Goal: Task Accomplishment & Management: Manage account settings

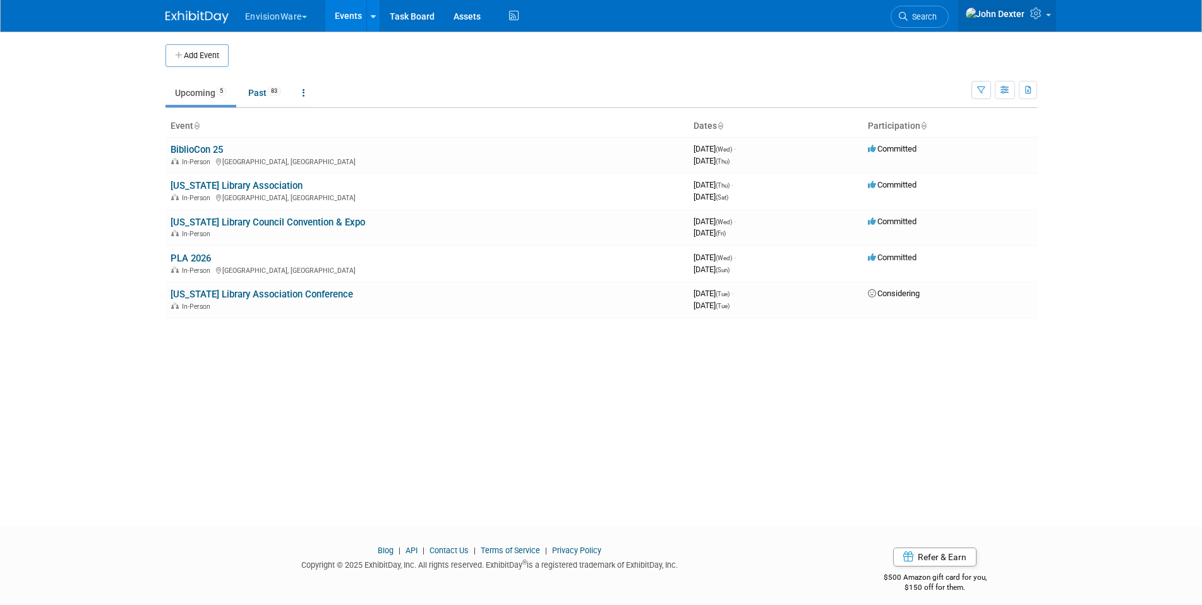
click at [1049, 16] on link at bounding box center [1007, 16] width 98 height 32
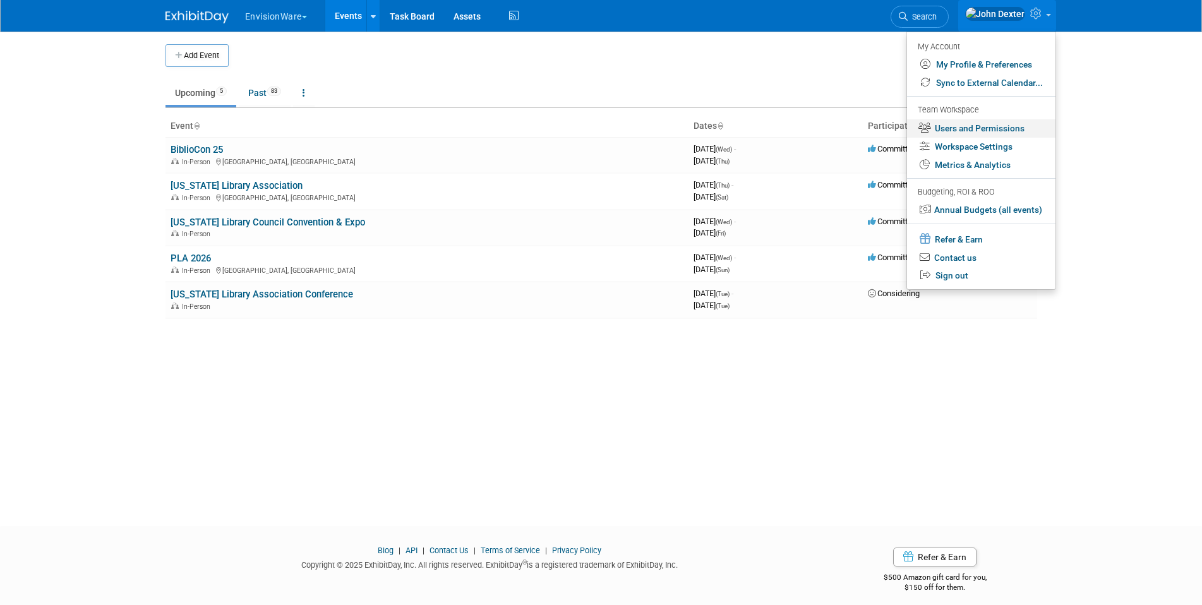
click at [999, 124] on link "Users and Permissions" at bounding box center [981, 128] width 148 height 18
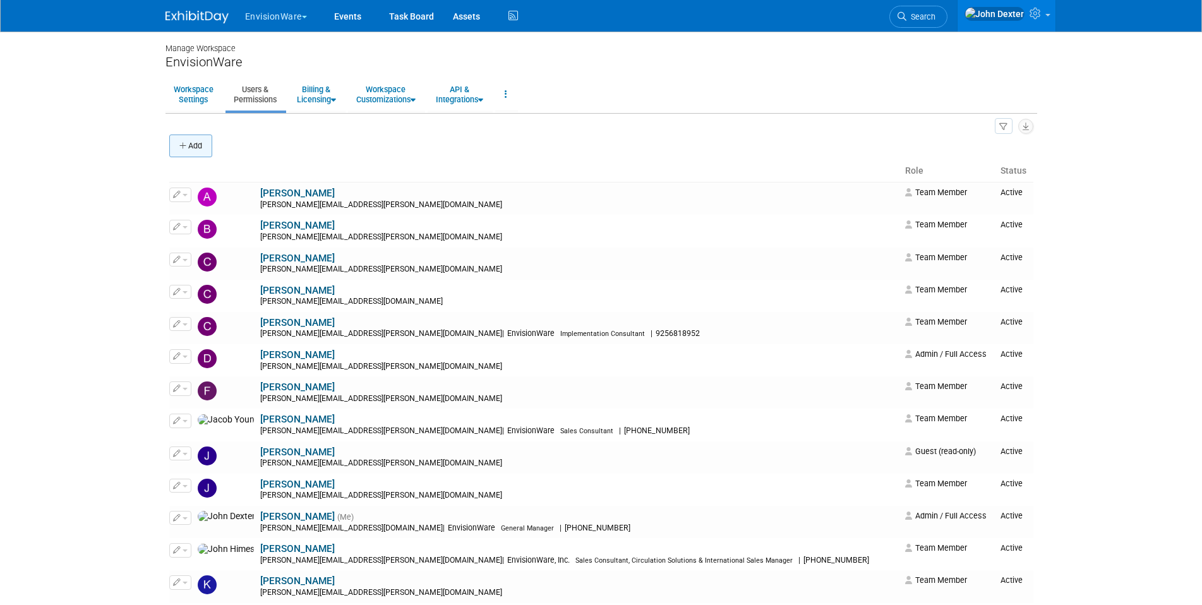
click at [188, 148] on button "Add" at bounding box center [190, 146] width 43 height 23
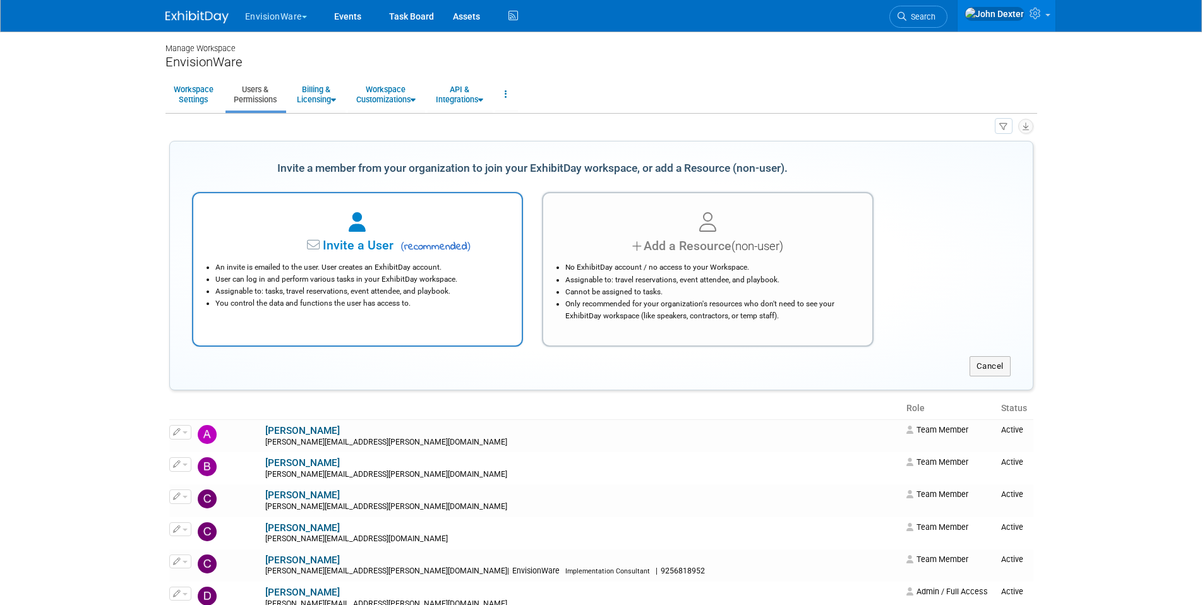
click at [366, 225] on icon at bounding box center [357, 223] width 17 height 20
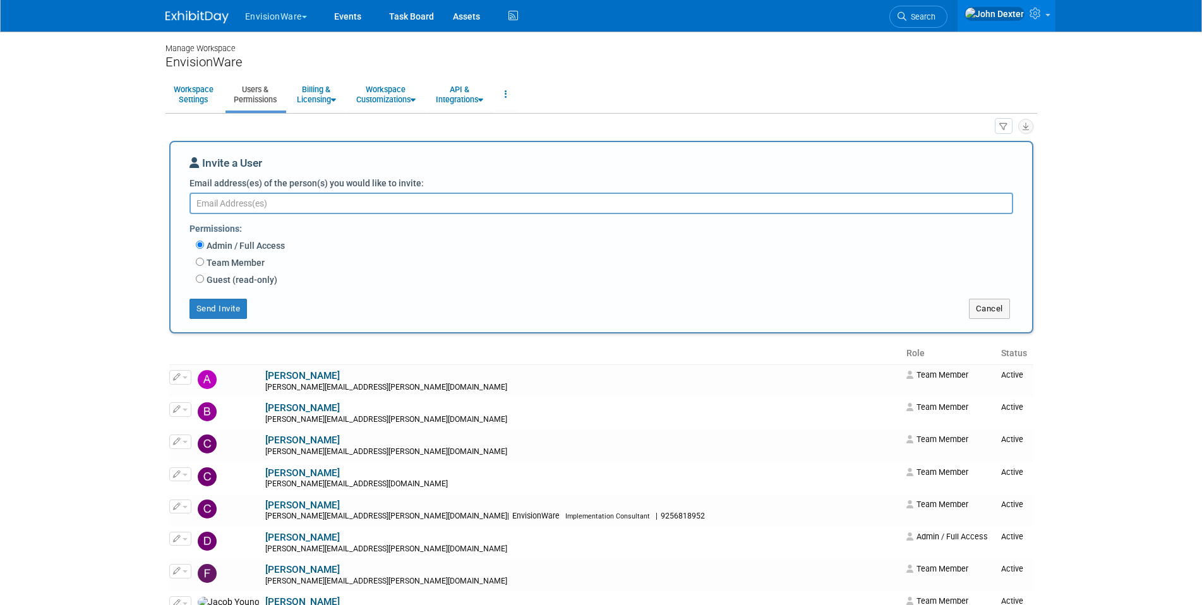
click at [306, 206] on textarea "Email address(es) of the person(s) you would like to invite:" at bounding box center [601, 203] width 824 height 21
click at [299, 193] on div "Invite a User Email address(es) of the person(s) you would like to invite: Perm…" at bounding box center [601, 237] width 824 height 164
click at [298, 195] on textarea "Email address(es) of the person(s) you would like to invite:" at bounding box center [601, 203] width 824 height 21
paste textarea "[EMAIL_ADDRESS][PERSON_NAME][DOMAIN_NAME]"
type textarea "[EMAIL_ADDRESS][PERSON_NAME][DOMAIN_NAME]"
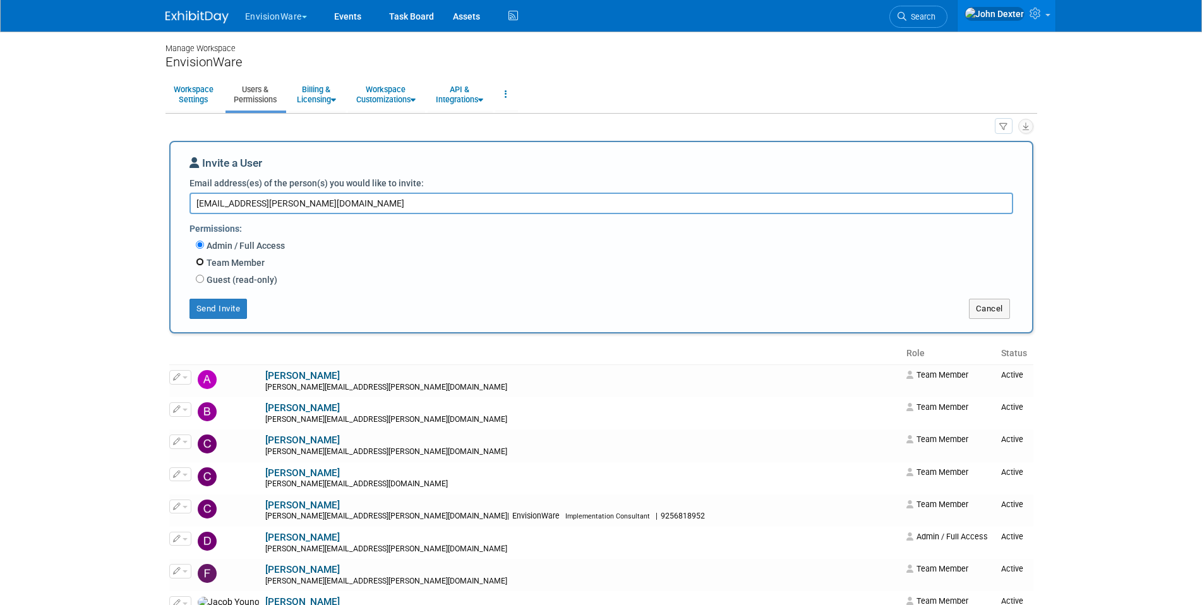
click at [199, 265] on input "Team Member" at bounding box center [200, 262] width 8 height 8
radio input "true"
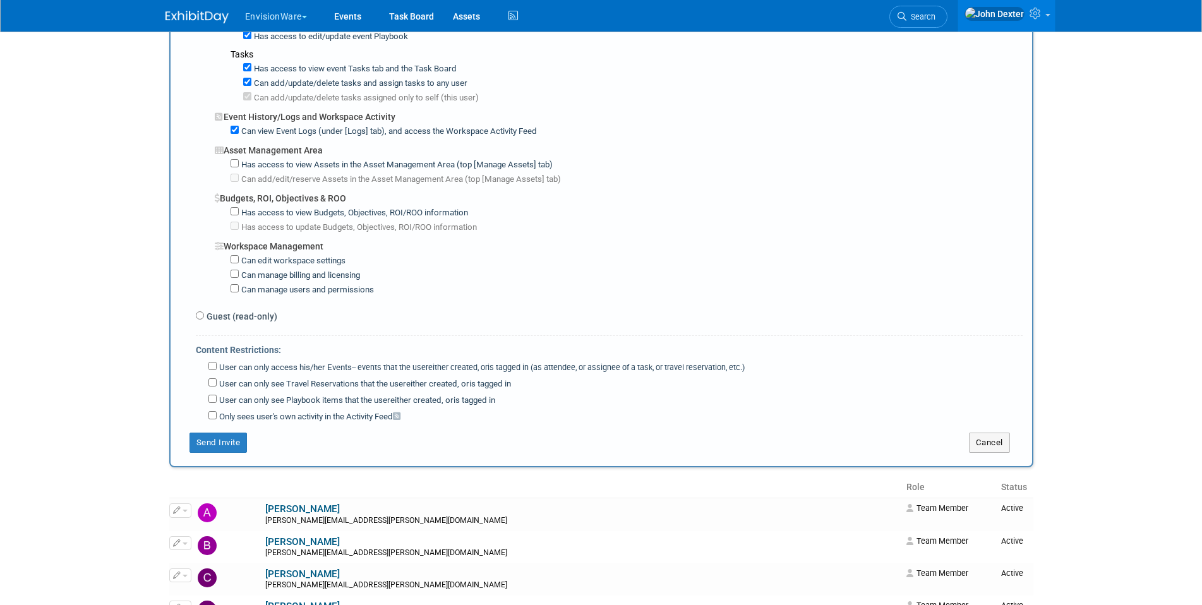
scroll to position [821, 0]
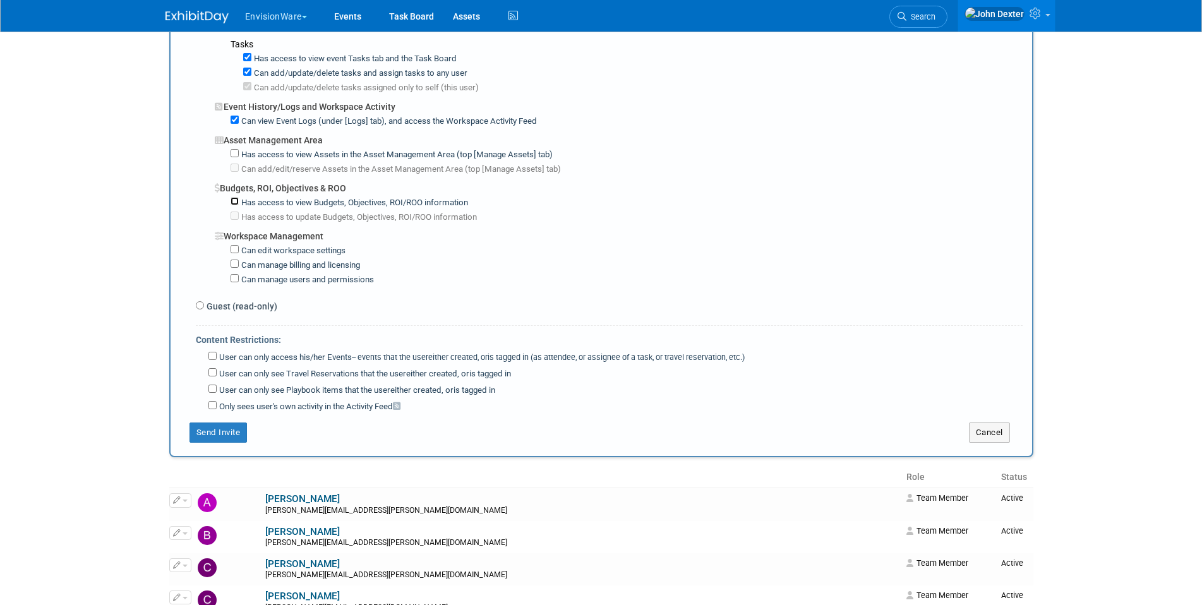
click at [234, 204] on input "Has access to view Budgets, Objectives, ROI/ROO information" at bounding box center [235, 201] width 8 height 8
checkbox input "true"
click at [239, 218] on label "Has access to update Budgets, Objectives, ROI/ROO information" at bounding box center [358, 218] width 238 height 12
click at [238, 218] on input "Has access to update Budgets, Objectives, ROI/ROO information" at bounding box center [235, 216] width 8 height 8
checkbox input "true"
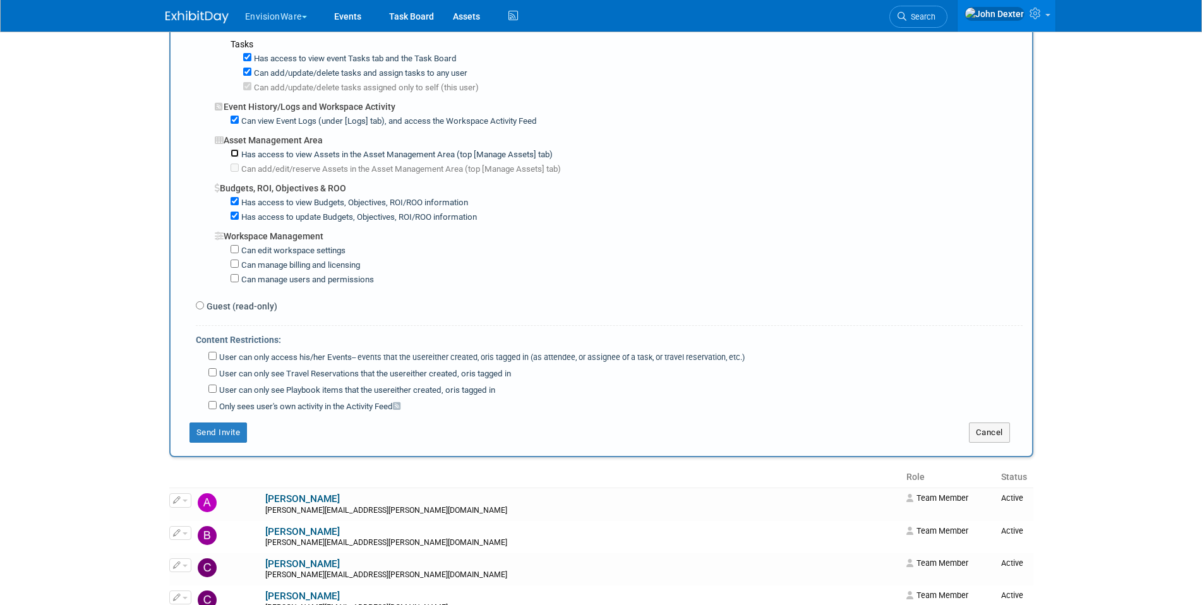
click at [234, 154] on input "Has access to view Assets in the Asset Management Area (top [Manage Assets] tab)" at bounding box center [235, 153] width 8 height 8
checkbox input "true"
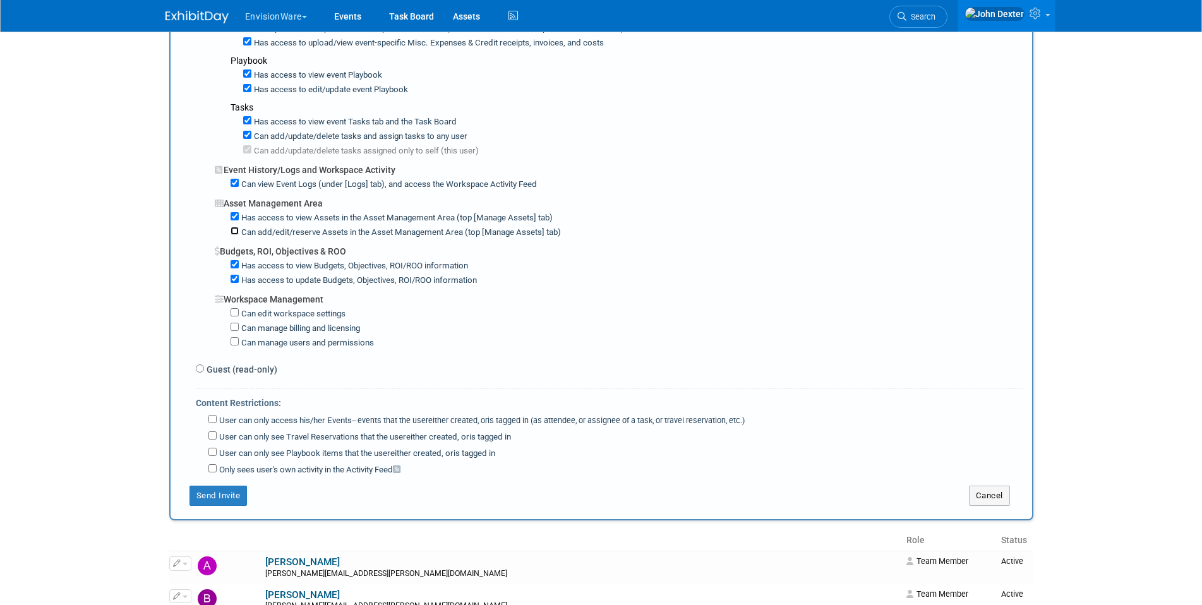
click at [236, 232] on input "Can add/edit/reserve Assets in the Asset Management Area (top [Manage Assets] t…" at bounding box center [235, 231] width 8 height 8
checkbox input "true"
click at [239, 213] on label "Has access to view Assets in the Asset Management Area (top [Manage Assets] tab)" at bounding box center [396, 218] width 314 height 12
click at [239, 213] on input "Has access to view Assets in the Asset Management Area (top [Manage Assets] tab)" at bounding box center [235, 216] width 8 height 8
checkbox input "false"
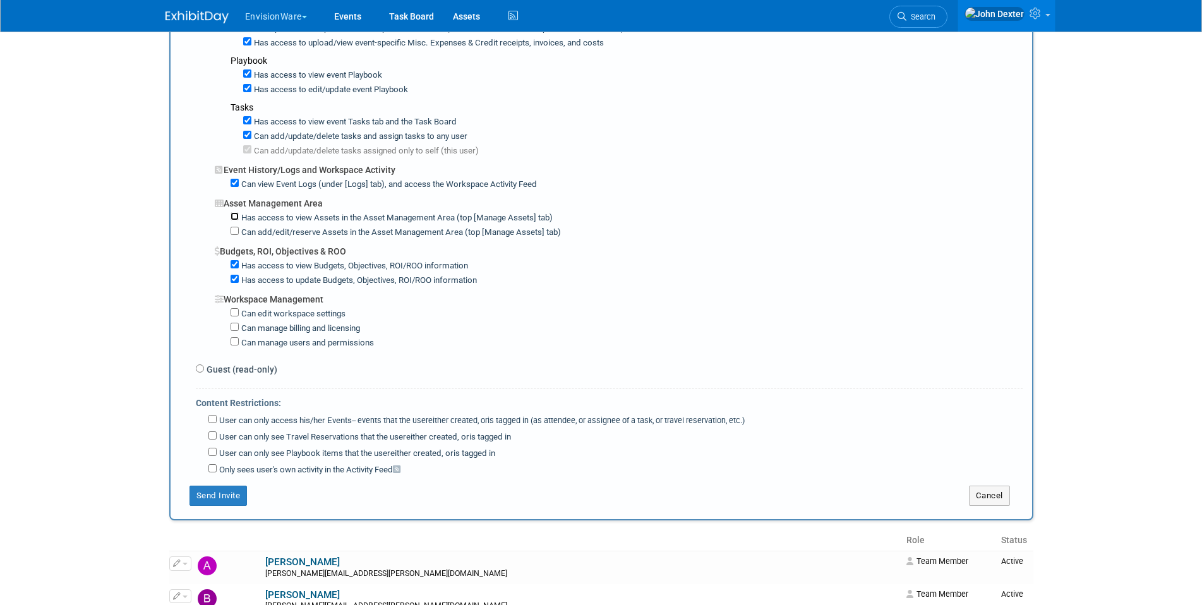
checkbox input "false"
click at [225, 501] on button "Send Invite" at bounding box center [218, 496] width 58 height 20
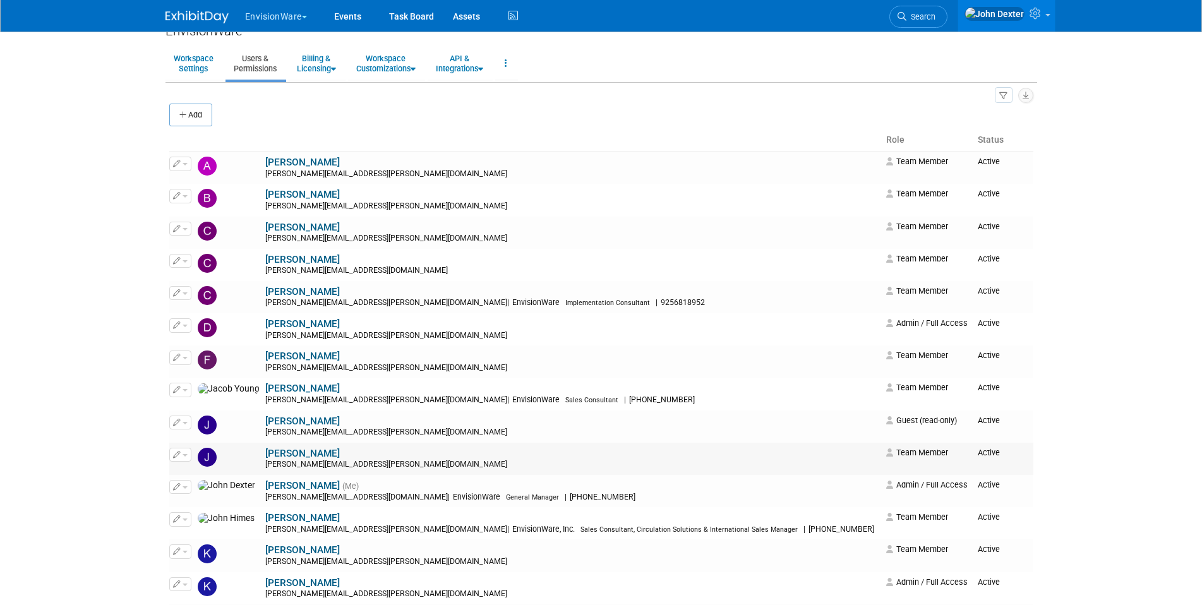
scroll to position [0, 0]
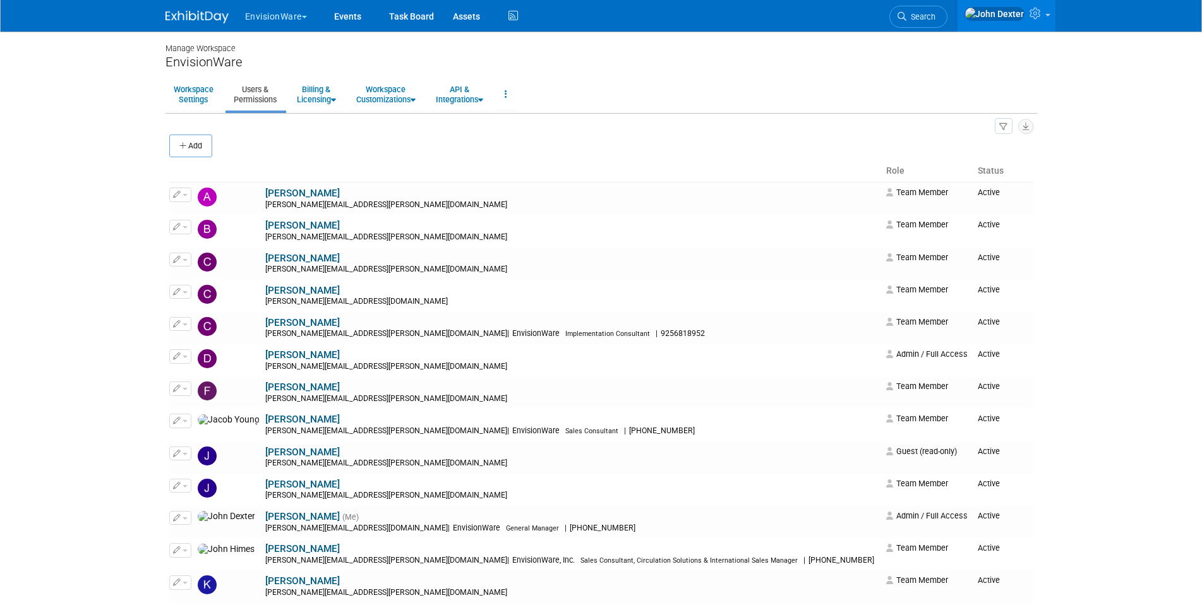
drag, startPoint x: 275, startPoint y: 18, endPoint x: 265, endPoint y: 24, distance: 11.6
click at [275, 18] on button "EnvisionWare" at bounding box center [283, 14] width 79 height 28
click at [223, 18] on img at bounding box center [196, 17] width 63 height 13
